Goal: Find specific page/section: Find specific page/section

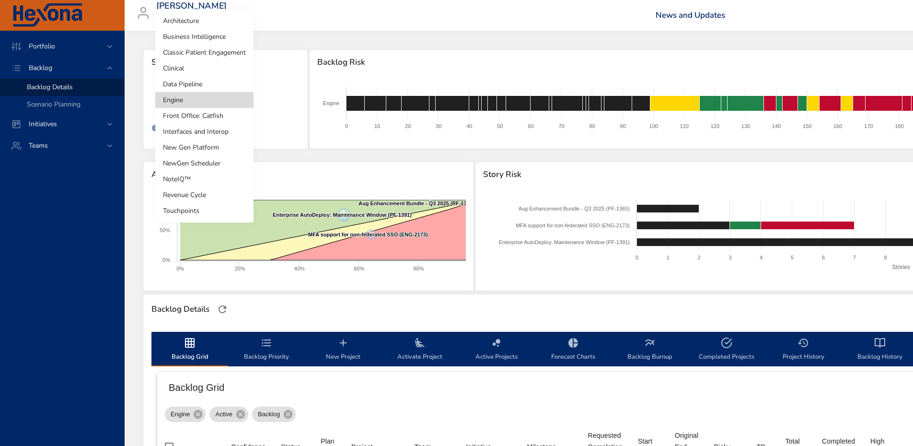
click at [218, 104] on body "Portfolio Backlog Backlog Details Scenario Planning Initiatives Teams [PERSON_N…" at bounding box center [456, 223] width 913 height 446
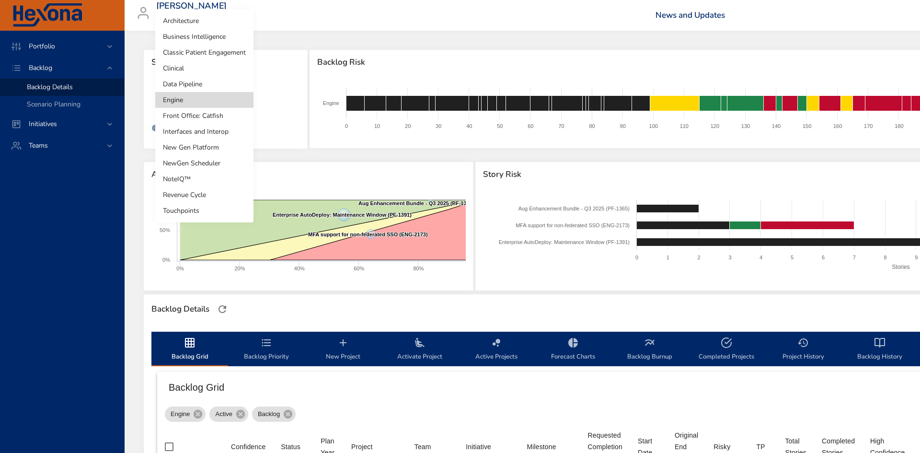
click at [209, 65] on li "Clinical" at bounding box center [204, 68] width 98 height 16
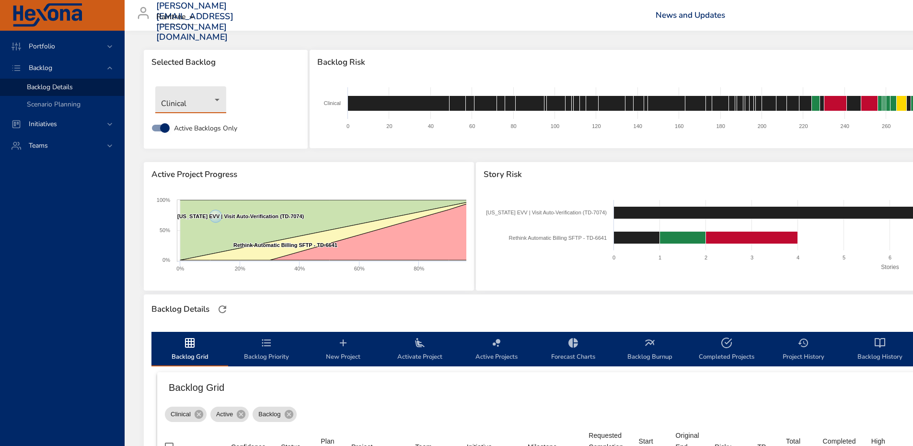
click at [185, 99] on body "Portfolio Backlog Backlog Details Scenario Planning Initiatives Teams [PERSON_N…" at bounding box center [456, 223] width 913 height 446
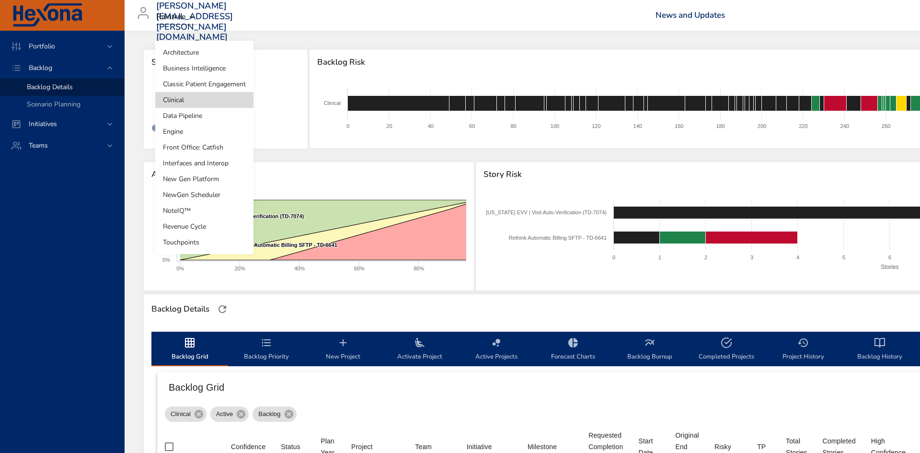
click at [224, 161] on li "Interfaces and Interop" at bounding box center [204, 163] width 98 height 16
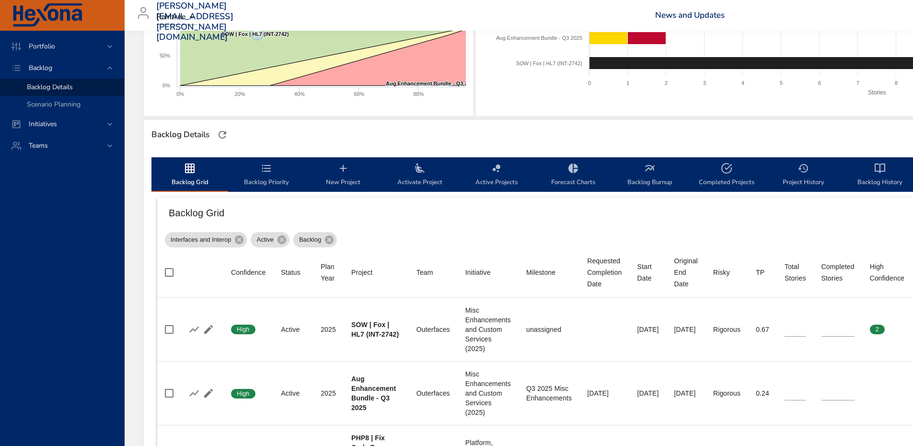
scroll to position [192, 0]
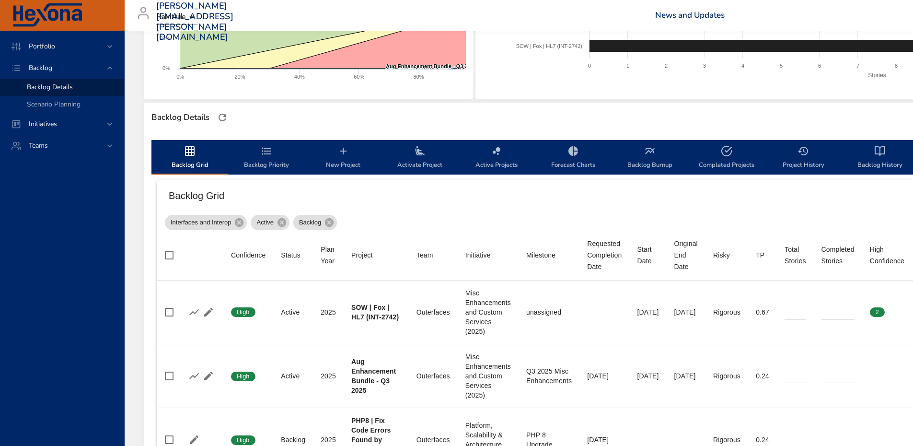
drag, startPoint x: 803, startPoint y: 202, endPoint x: 833, endPoint y: 34, distance: 171.2
click at [803, 202] on h6 "Backlog Grid" at bounding box center [571, 195] width 804 height 15
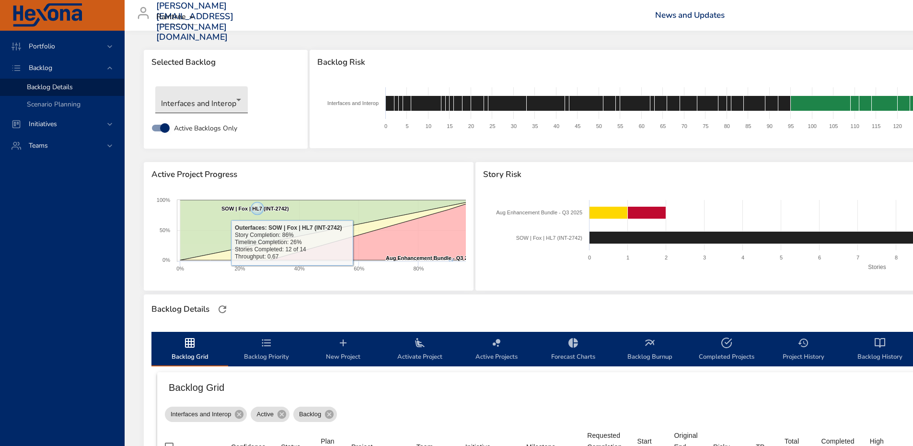
drag, startPoint x: 163, startPoint y: 73, endPoint x: 193, endPoint y: 95, distance: 36.7
click at [163, 74] on div "Selected Backlog" at bounding box center [226, 62] width 164 height 25
click at [193, 95] on body "Portfolio Backlog Backlog Details Scenario Planning Initiatives Teams [PERSON_N…" at bounding box center [456, 223] width 913 height 446
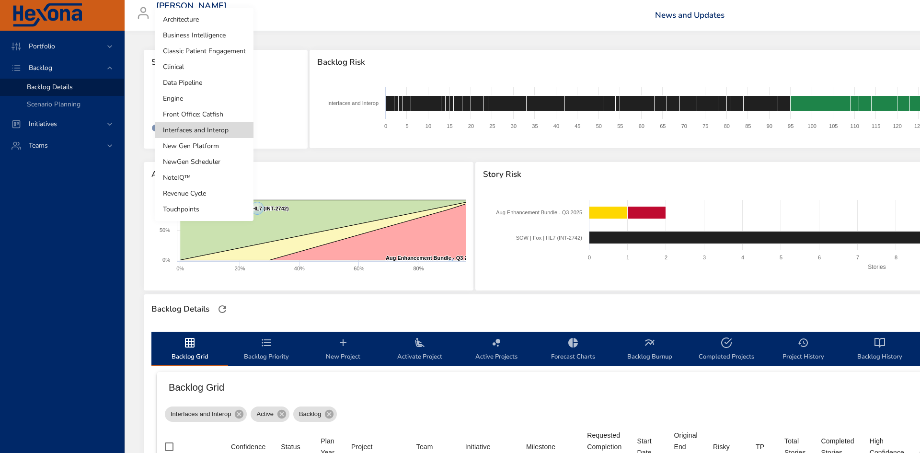
click at [177, 63] on li "Clinical" at bounding box center [204, 67] width 98 height 16
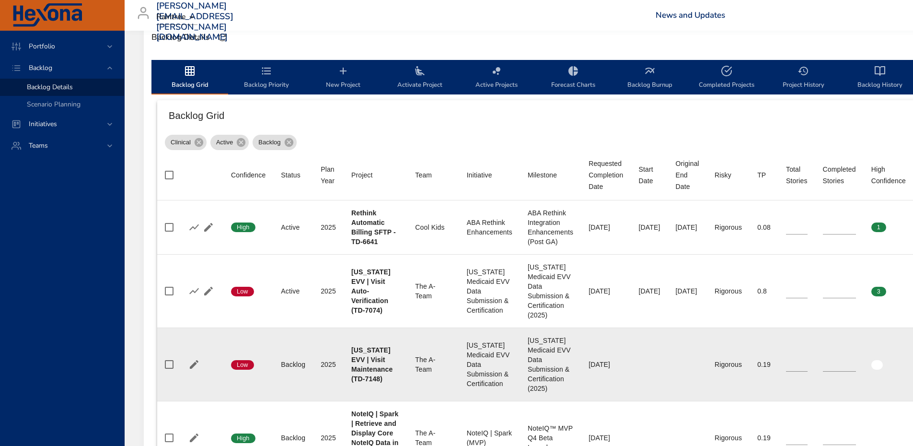
scroll to position [287, 0]
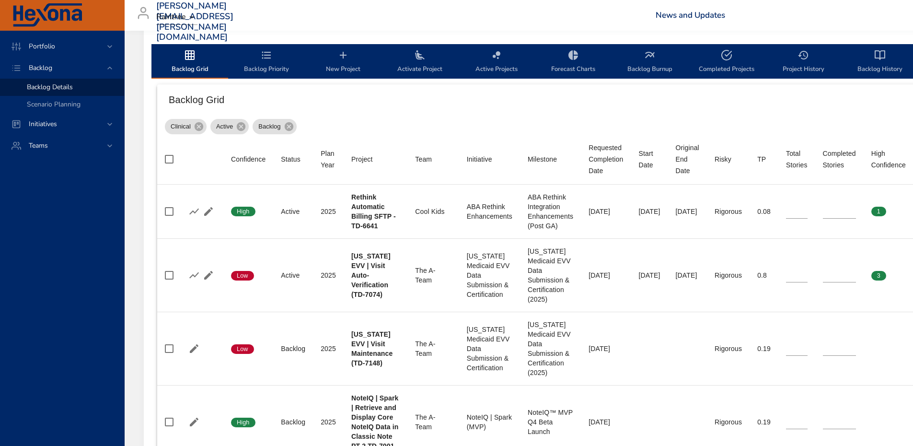
click at [734, 128] on div "Clinical Active Backlog" at bounding box center [640, 124] width 951 height 19
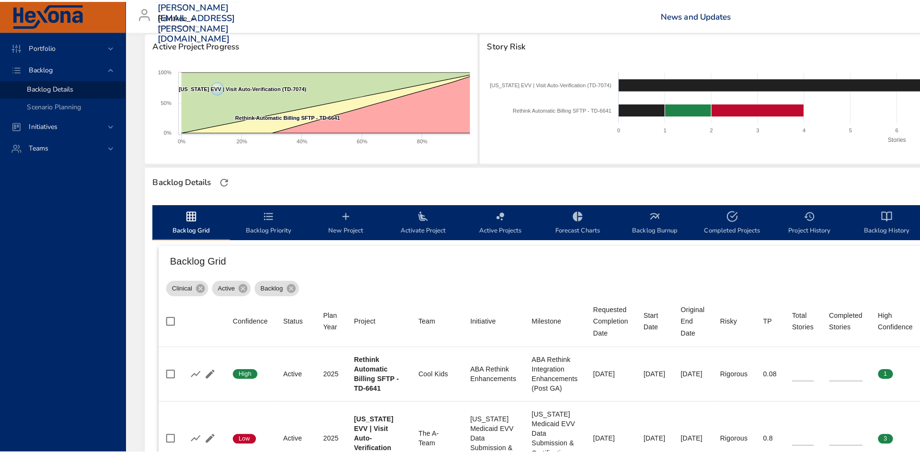
scroll to position [48, 0]
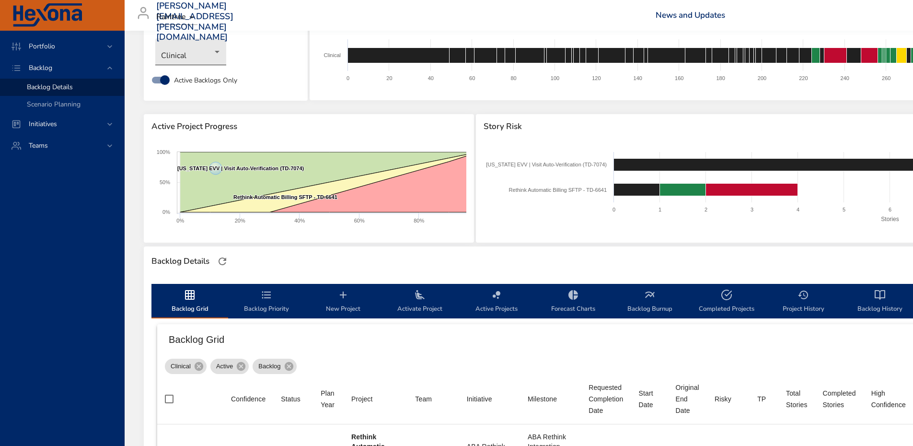
click at [192, 57] on body "Portfolio Backlog Backlog Details Scenario Planning Initiatives Teams [PERSON_N…" at bounding box center [456, 175] width 913 height 446
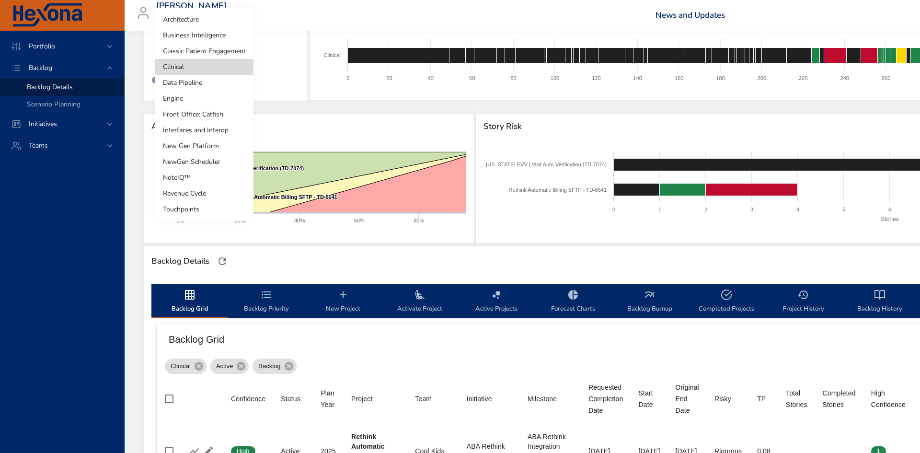
click at [205, 131] on li "Interfaces and Interop" at bounding box center [204, 130] width 98 height 16
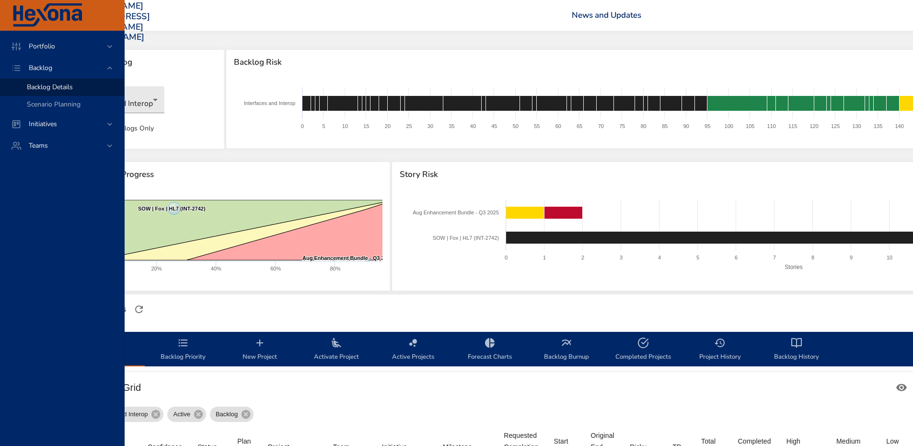
scroll to position [0, 0]
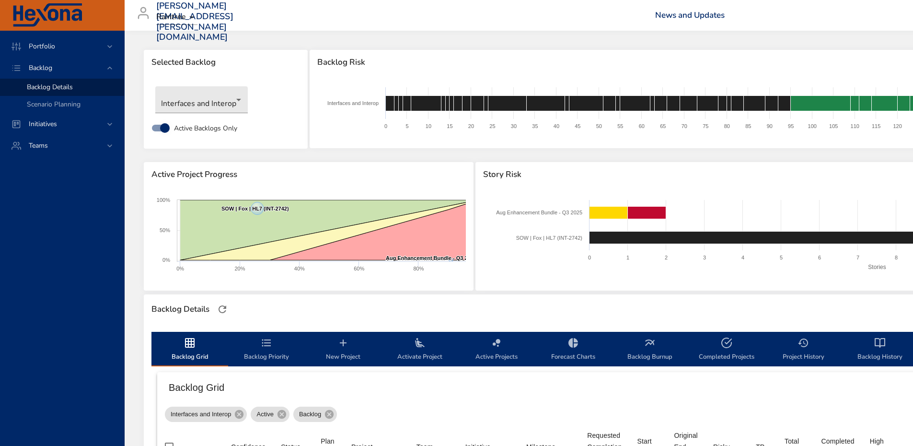
click at [539, 176] on span "Story Risk" at bounding box center [805, 175] width 645 height 10
drag, startPoint x: 544, startPoint y: 177, endPoint x: 483, endPoint y: 173, distance: 61.4
click at [485, 173] on div "Active Project Progress Created with Highcharts 9.0.1 SOW | Fox | HL7 (INT-2742…" at bounding box center [640, 227] width 994 height 132
click at [580, 183] on div "Story Risk" at bounding box center [805, 174] width 661 height 25
click at [562, 174] on span "Story Risk" at bounding box center [805, 175] width 645 height 10
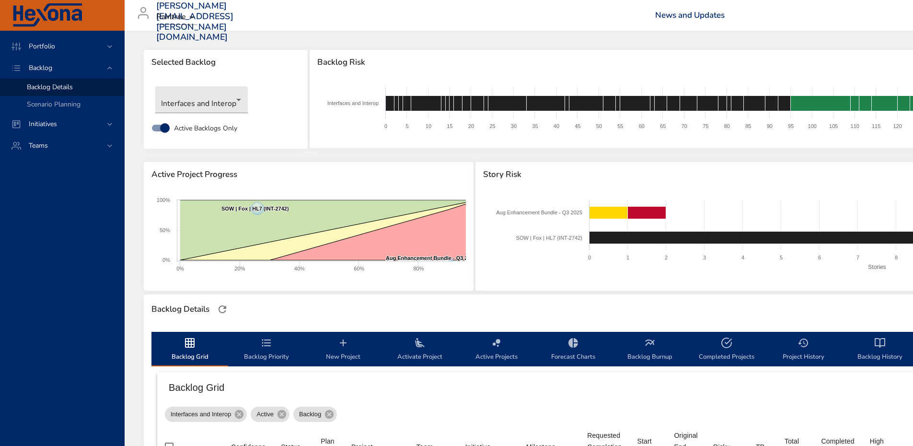
drag, startPoint x: 26, startPoint y: 320, endPoint x: 305, endPoint y: 201, distance: 302.8
click at [26, 320] on div "Portfolio Backlog Backlog Details Scenario Planning Initiatives Teams" at bounding box center [62, 238] width 125 height 415
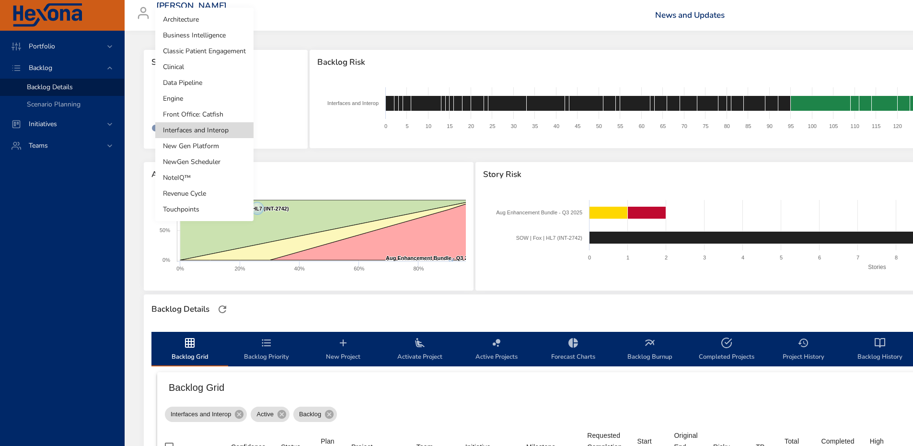
click at [229, 98] on body "Portfolio Backlog Backlog Details Scenario Planning Initiatives Teams [PERSON_N…" at bounding box center [456, 223] width 913 height 446
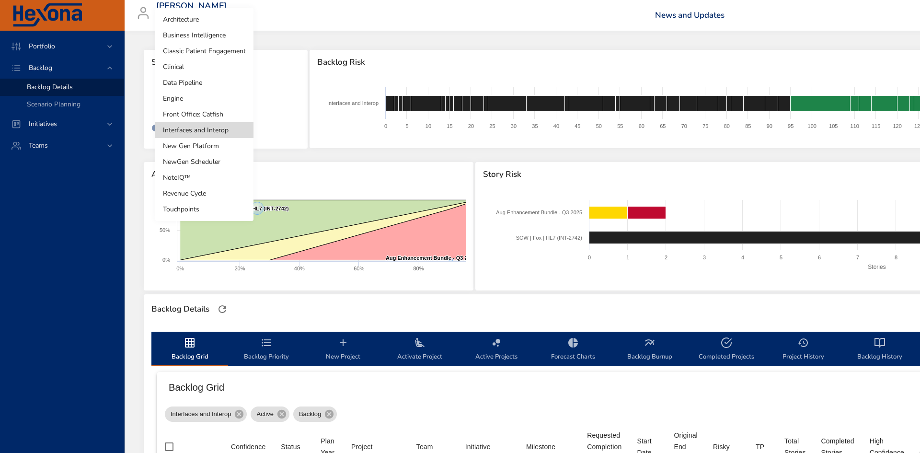
click at [191, 65] on li "Clinical" at bounding box center [204, 67] width 98 height 16
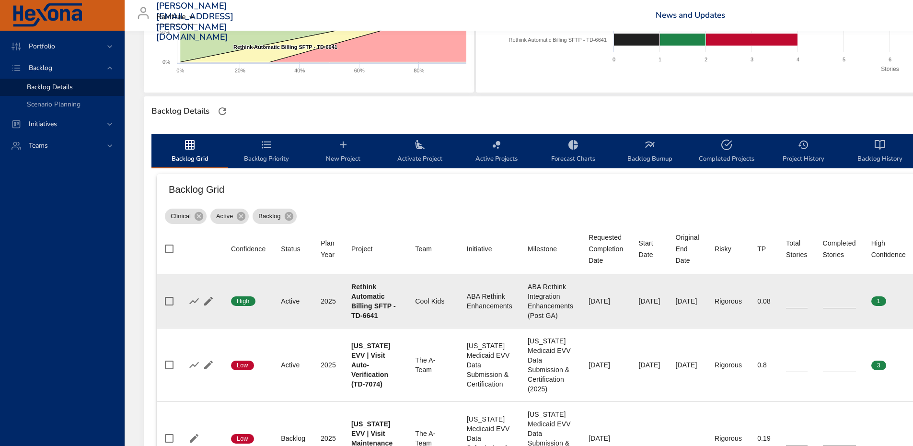
scroll to position [287, 0]
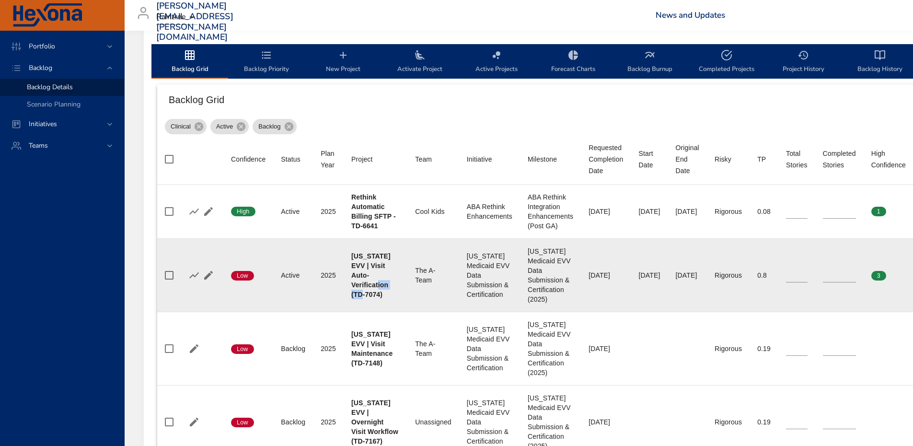
drag, startPoint x: 354, startPoint y: 288, endPoint x: 380, endPoint y: 290, distance: 25.9
click at [380, 290] on b "[US_STATE] EVV | Visit Auto-Verification (TD-7074)" at bounding box center [370, 275] width 39 height 46
copy b "TD-7074"
click at [378, 270] on b "[US_STATE] EVV | Visit Auto-Verification (TD-7074)" at bounding box center [370, 275] width 39 height 46
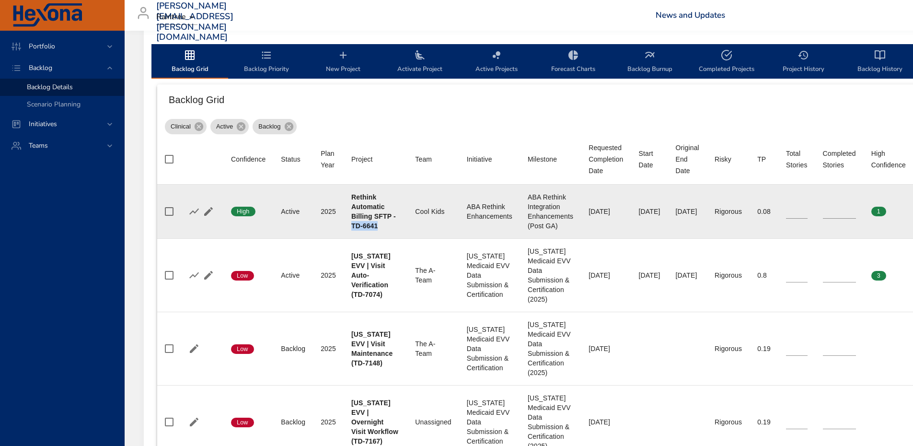
drag, startPoint x: 352, startPoint y: 225, endPoint x: 376, endPoint y: 228, distance: 24.1
click at [376, 228] on b "Rethink Automatic Billing SFTP - TD-6641" at bounding box center [373, 211] width 45 height 36
copy b "TD-6641"
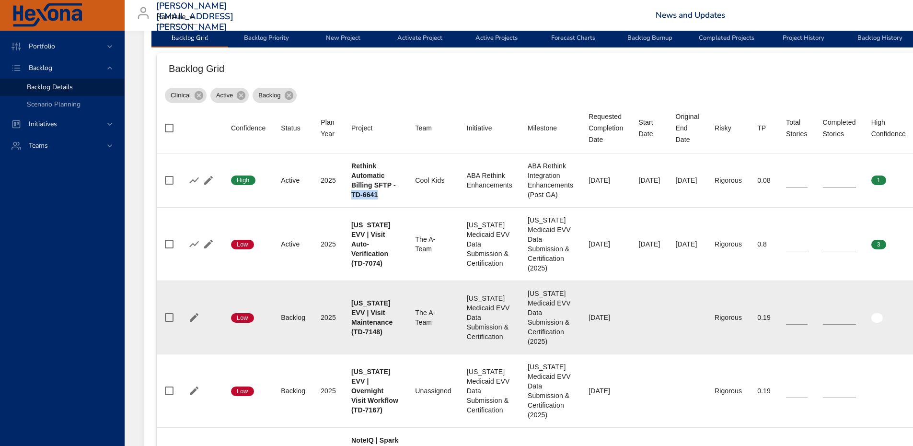
scroll to position [335, 0]
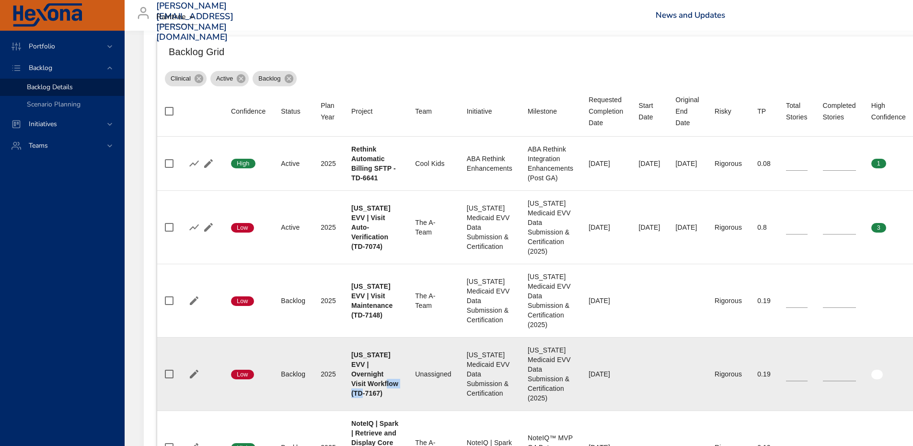
drag, startPoint x: 353, startPoint y: 388, endPoint x: 379, endPoint y: 389, distance: 26.4
click at [379, 389] on b "[US_STATE] EVV | Overnight Visit Workflow (TD-7167)" at bounding box center [374, 374] width 47 height 46
copy b "TD-7167"
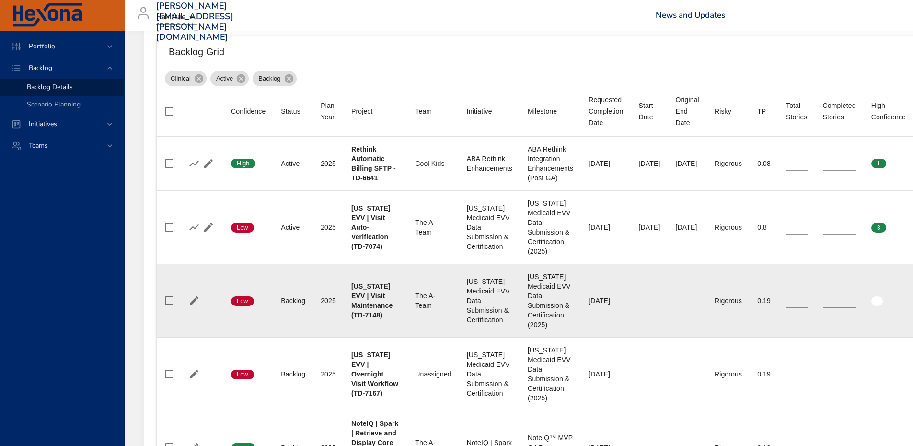
click at [391, 303] on b "[US_STATE] EVV | Visit Maintenance (TD-7148)" at bounding box center [371, 300] width 41 height 36
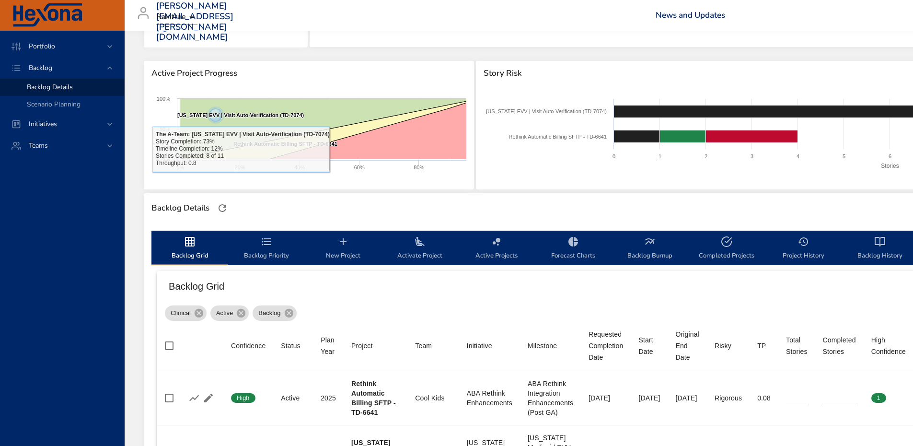
scroll to position [48, 0]
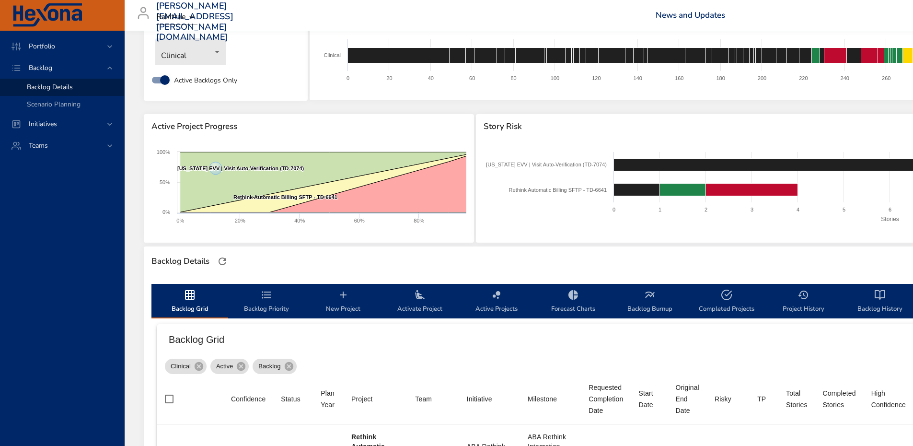
click at [71, 332] on div "Portfolio Backlog Backlog Details Scenario Planning Initiatives Teams" at bounding box center [62, 238] width 125 height 415
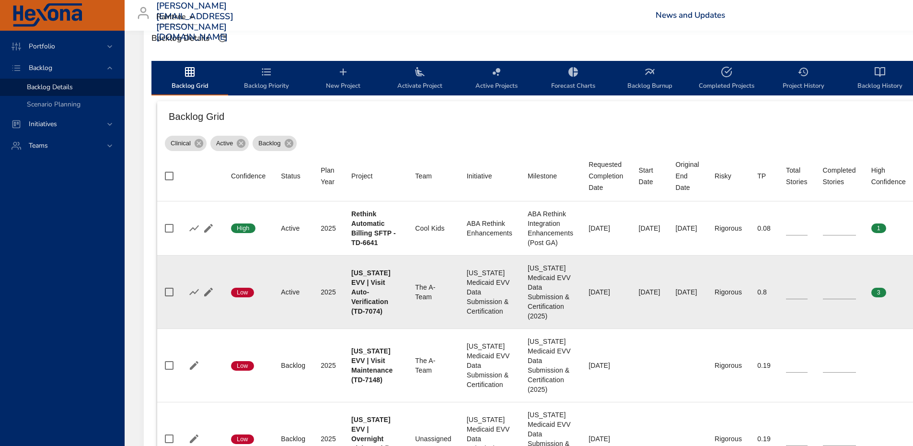
scroll to position [287, 0]
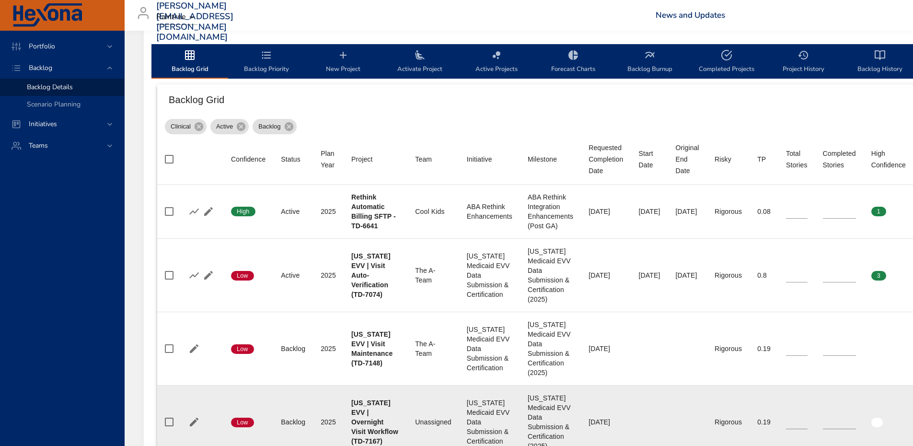
click at [469, 397] on td "Initiative [US_STATE] Medicaid EVV Data Submission & Certification" at bounding box center [489, 421] width 61 height 73
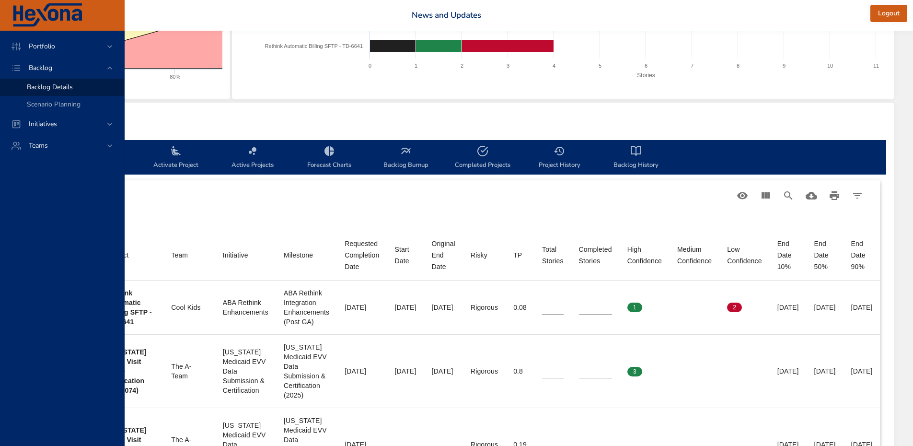
scroll to position [192, 257]
click at [633, 165] on span "Backlog History" at bounding box center [635, 157] width 65 height 25
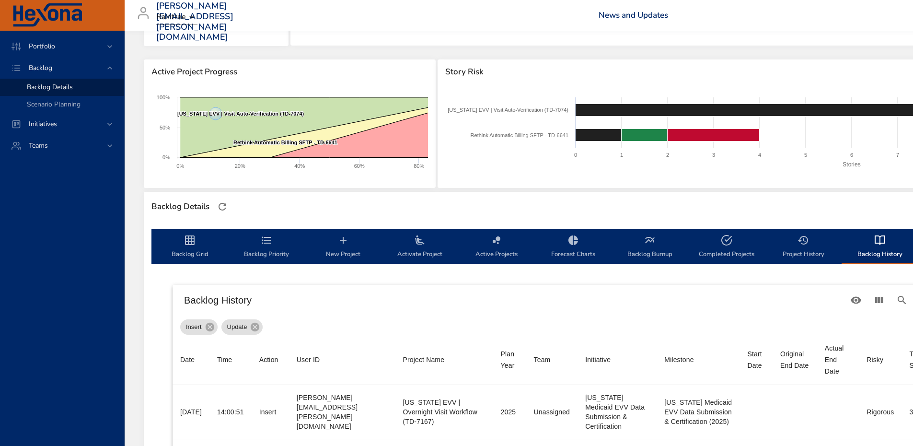
scroll to position [96, 0]
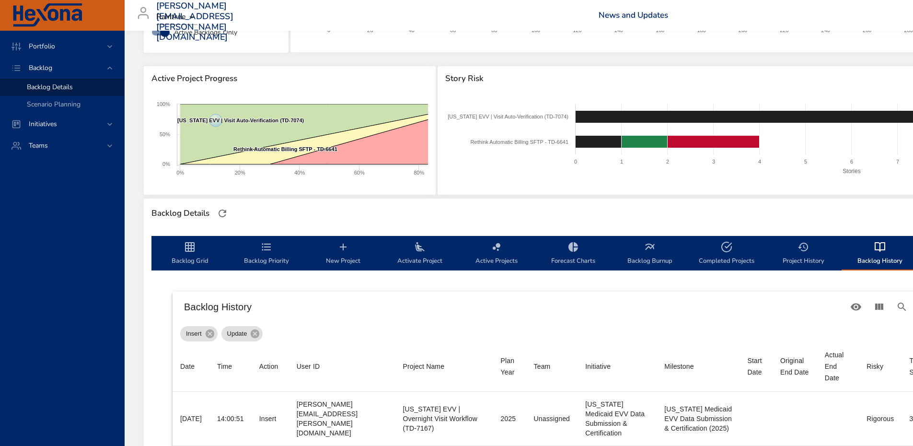
drag, startPoint x: 73, startPoint y: 276, endPoint x: 286, endPoint y: 303, distance: 214.3
click at [73, 276] on div "Portfolio Backlog Backlog Details Scenario Planning Initiatives Teams" at bounding box center [62, 238] width 125 height 415
drag, startPoint x: 88, startPoint y: 235, endPoint x: 483, endPoint y: 254, distance: 396.2
click at [88, 235] on div "Portfolio Backlog Backlog Details Scenario Planning Initiatives Teams" at bounding box center [62, 238] width 125 height 415
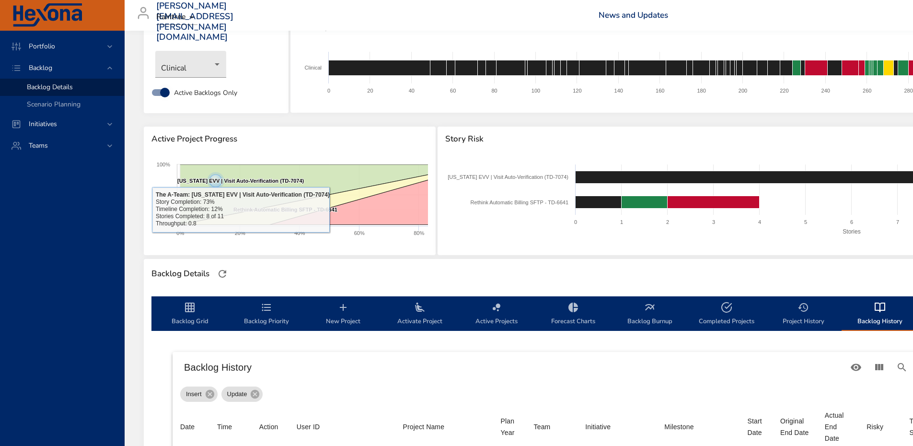
scroll to position [0, 0]
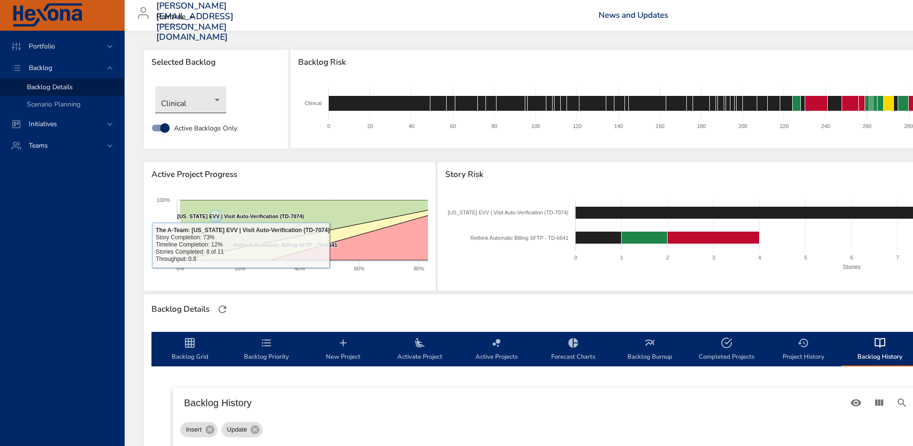
click at [189, 96] on body "Portfolio Backlog Backlog Details Scenario Planning Initiatives Teams [PERSON_N…" at bounding box center [456, 223] width 913 height 446
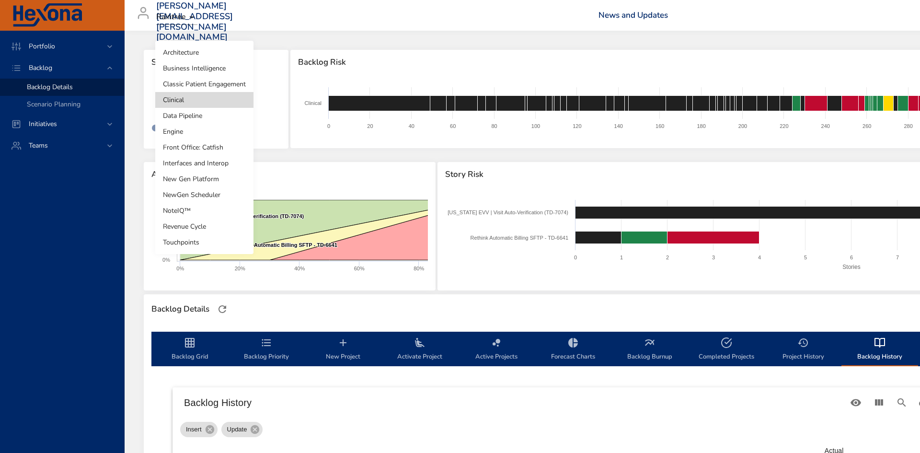
click at [205, 83] on li "Classic Patient Engagement" at bounding box center [204, 84] width 98 height 16
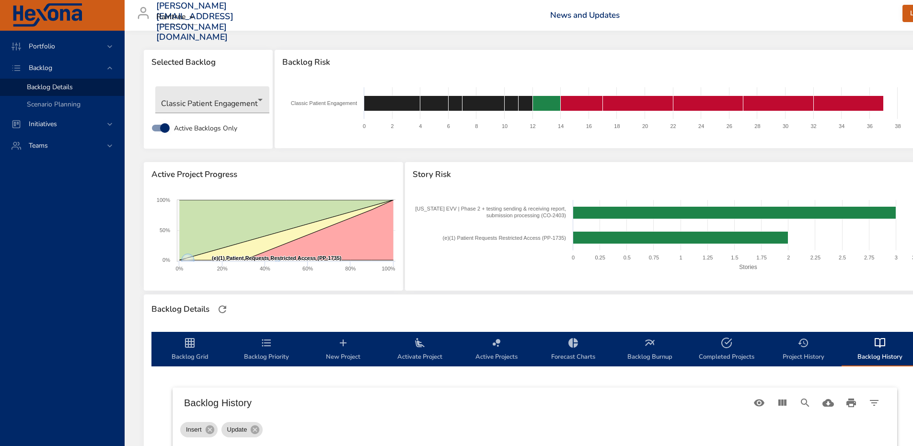
click at [79, 264] on div "Portfolio Backlog Backlog Details Scenario Planning Initiatives Teams" at bounding box center [62, 238] width 125 height 415
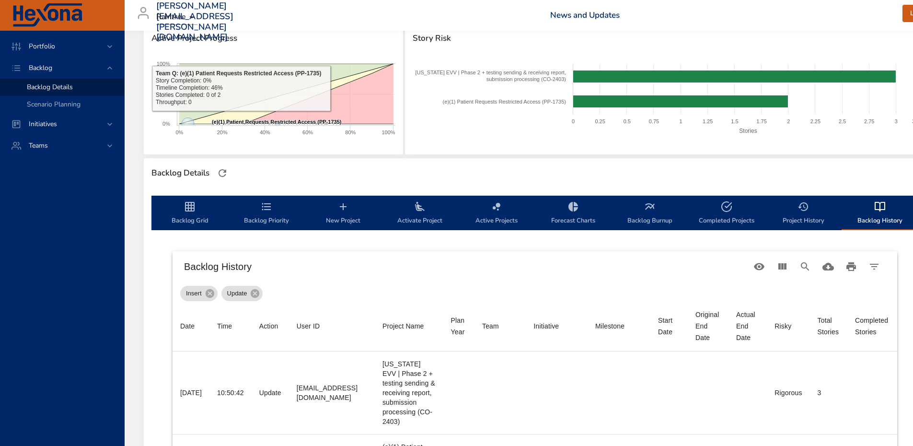
scroll to position [144, 0]
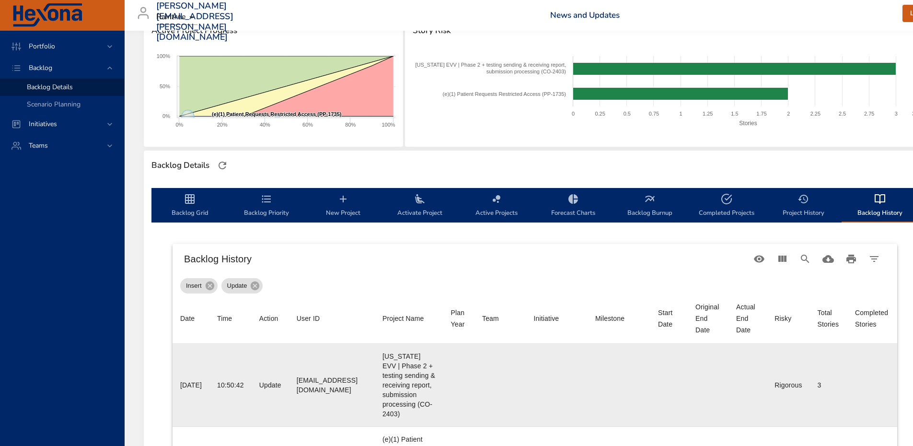
click at [492, 371] on td "Team" at bounding box center [499, 384] width 51 height 83
